Goal: Task Accomplishment & Management: Manage account settings

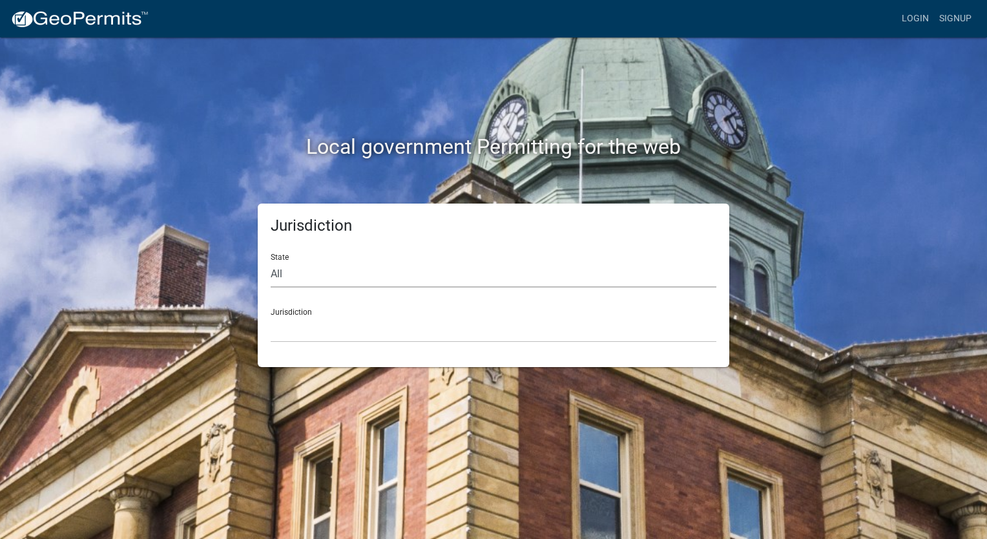
drag, startPoint x: 0, startPoint y: 0, endPoint x: 277, endPoint y: 278, distance: 392.5
click at [277, 278] on select "All [US_STATE] [US_STATE] [US_STATE] [US_STATE] [US_STATE] [US_STATE] [US_STATE…" at bounding box center [494, 274] width 446 height 26
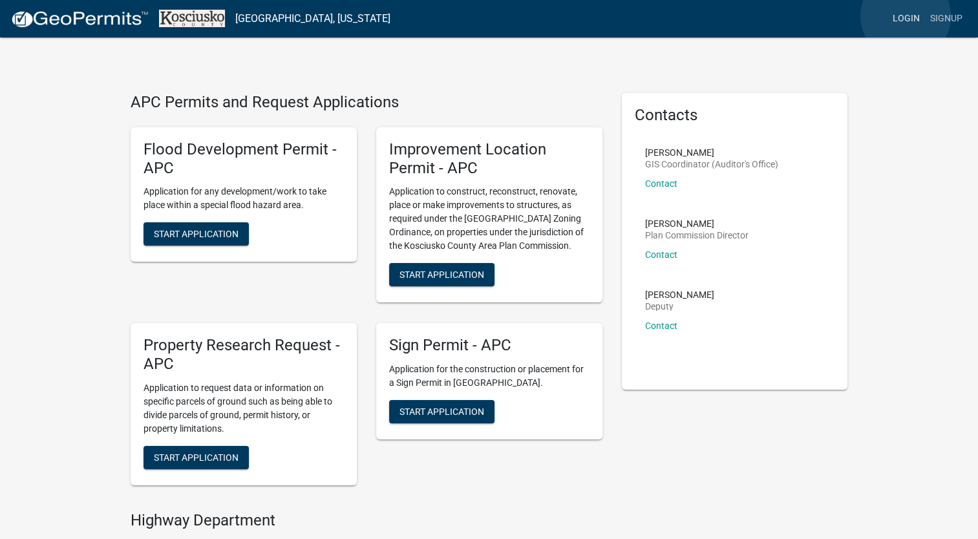
click at [905, 16] on link "Login" at bounding box center [905, 18] width 37 height 25
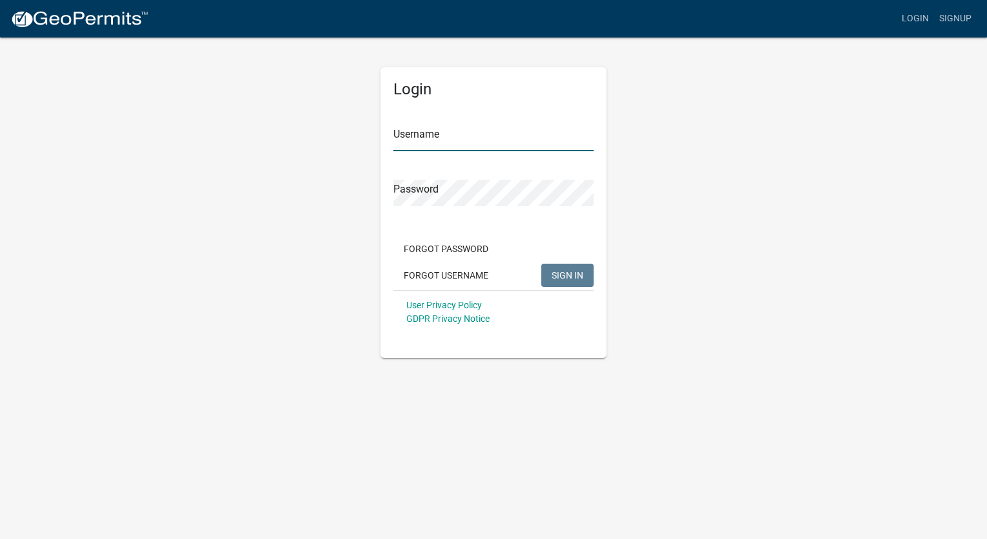
type input "jasonengleconstructionllc"
click at [453, 137] on input "jasonengleconstructionllc" at bounding box center [494, 138] width 200 height 26
click at [531, 137] on input "jasonengleconstructionllc" at bounding box center [494, 138] width 200 height 26
